Goal: Find specific page/section: Find specific page/section

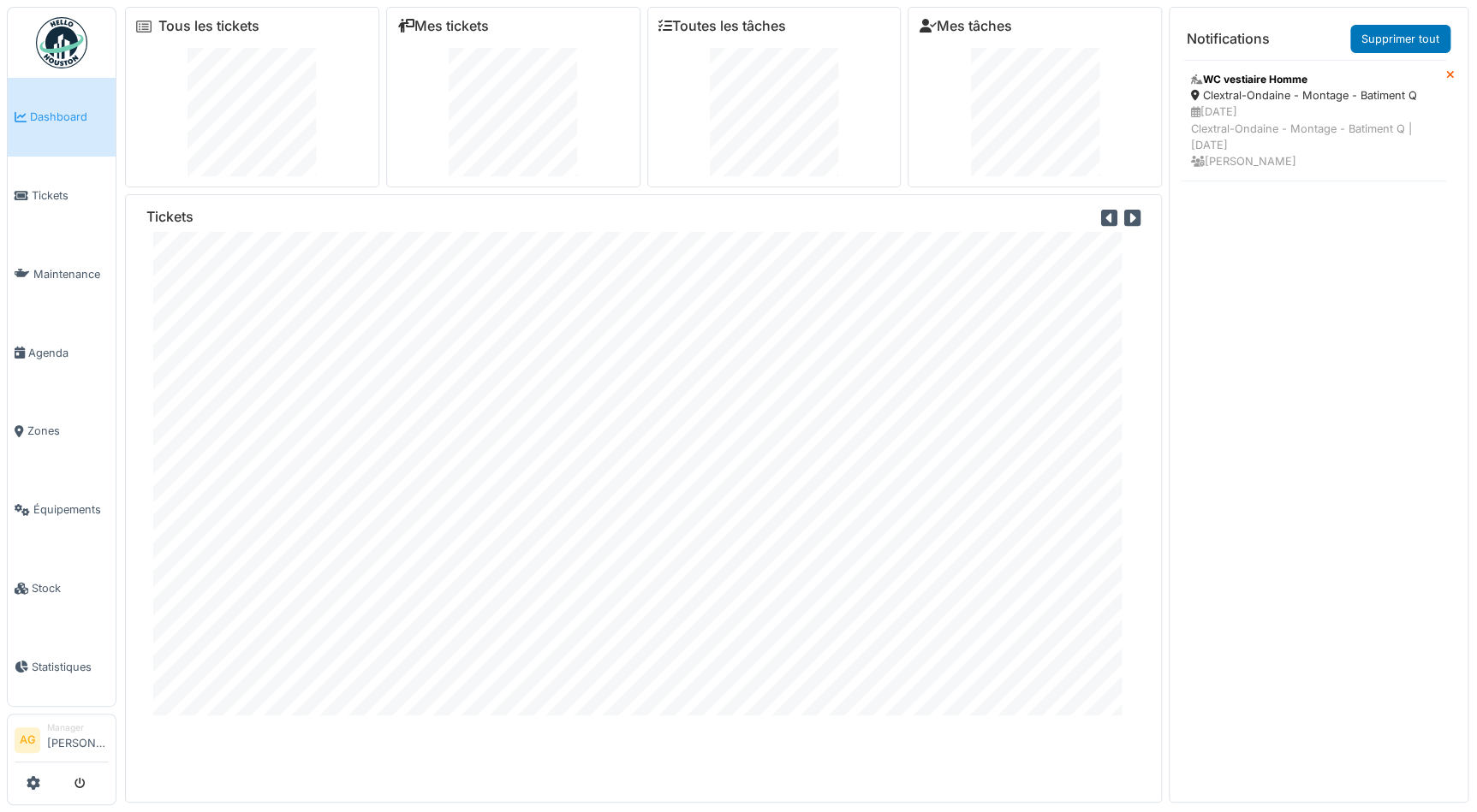
click at [59, 119] on span "Dashboard" at bounding box center [69, 117] width 79 height 17
click at [60, 187] on span "Tickets" at bounding box center [69, 195] width 77 height 17
